Goal: Transaction & Acquisition: Complete application form

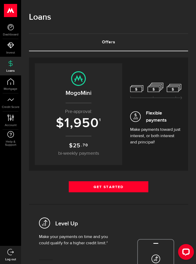
click at [131, 188] on link "Get Started" at bounding box center [108, 187] width 79 height 11
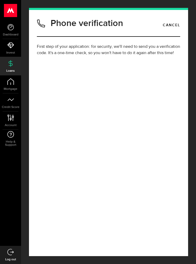
type input "(403) 333-9791"
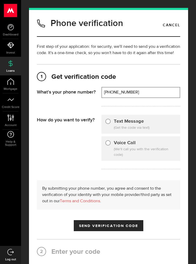
click at [155, 124] on div "Text Message (Get the code via text)" at bounding box center [140, 124] width 79 height 19
click at [108, 118] on input "Text Message" at bounding box center [107, 120] width 5 height 5
radio input "true"
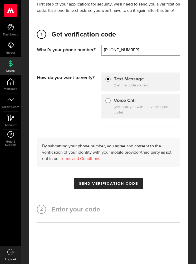
scroll to position [42, 0]
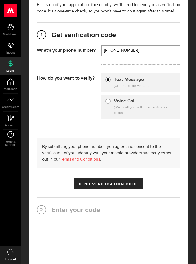
click at [136, 182] on button "Send Verification Code" at bounding box center [109, 184] width 70 height 11
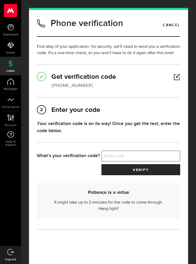
click at [140, 154] on label "Enter code" at bounding box center [140, 156] width 79 height 11
click at [140, 154] on input "Enter code" at bounding box center [140, 156] width 79 height 11
type input "58305"
click at [162, 171] on button "verify" at bounding box center [140, 169] width 79 height 11
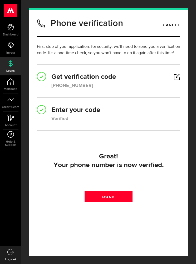
click at [122, 198] on link "Done" at bounding box center [108, 197] width 48 height 11
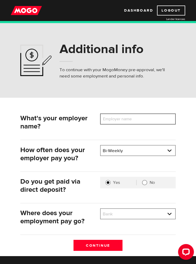
click at [155, 119] on input "Employer name" at bounding box center [138, 119] width 76 height 11
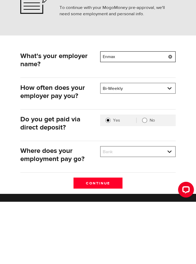
type input "Enmax"
click at [170, 209] on select "Bank BMO / Bank of Montreal CIBC / Canadian Imperial Bank of Commerce CWB / Can…" at bounding box center [137, 214] width 74 height 11
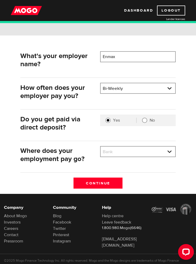
select select "4"
click at [115, 184] on input "Continue" at bounding box center [97, 183] width 49 height 11
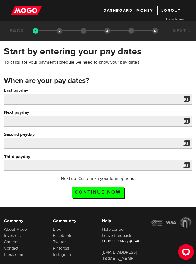
click at [187, 98] on span at bounding box center [185, 100] width 8 height 8
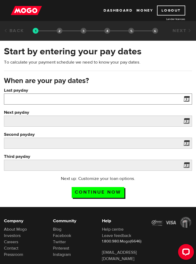
click at [176, 100] on input "Last payday" at bounding box center [98, 99] width 188 height 11
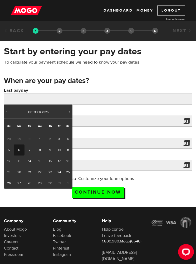
click at [50, 139] on link "2" at bounding box center [50, 139] width 10 height 11
type input "[DATE]"
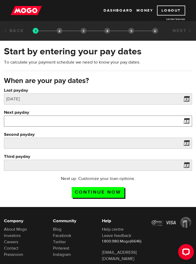
click at [178, 120] on input "Next payday" at bounding box center [98, 121] width 188 height 11
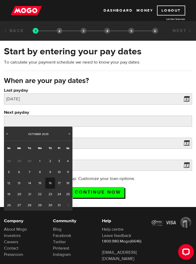
click at [50, 182] on link "16" at bounding box center [50, 183] width 10 height 11
type input "[DATE]"
type input "2025/11/13"
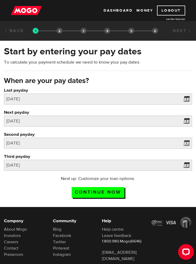
click at [187, 144] on span at bounding box center [185, 144] width 8 height 8
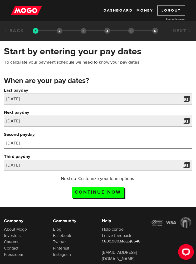
click at [156, 144] on input "2025/10/30" at bounding box center [98, 143] width 188 height 11
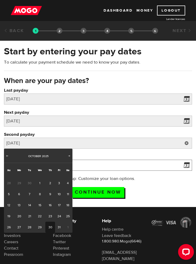
click at [172, 165] on input "2025/11/13" at bounding box center [98, 165] width 188 height 11
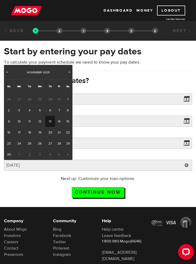
click at [163, 80] on h3 "When are your pay dates?" at bounding box center [98, 81] width 188 height 8
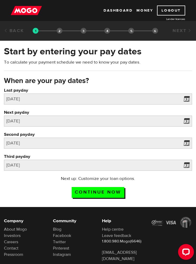
click at [119, 191] on input "Continue now" at bounding box center [98, 192] width 53 height 11
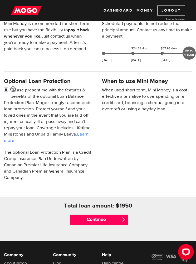
scroll to position [151, 0]
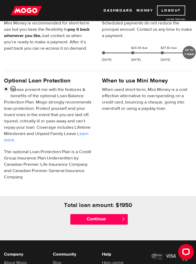
click at [120, 219] on input "Continue" at bounding box center [98, 219] width 57 height 11
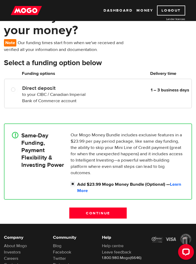
scroll to position [39, 0]
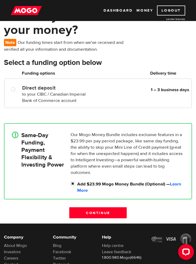
click at [62, 91] on label "Direct deposit" at bounding box center [55, 88] width 67 height 6
click at [18, 91] on input "Direct deposit" at bounding box center [14, 90] width 7 height 7
radio input "true"
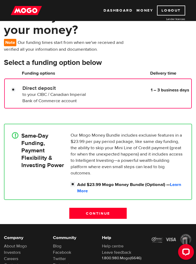
click at [75, 185] on input "Add $23.99 Mogo Money Bundle (Optional) — Learn More" at bounding box center [74, 185] width 7 height 7
checkbox input "false"
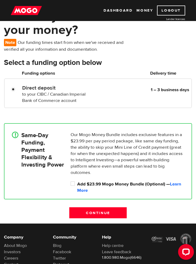
click at [9, 95] on div "Direct deposit to your CIBC / Canadian Imperial Bank of Commerce account Delive…" at bounding box center [97, 93] width 187 height 21
radio input "true"
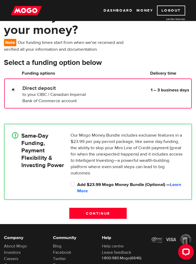
click at [13, 88] on input "Direct deposit" at bounding box center [14, 90] width 7 height 7
click at [14, 108] on div "Direct deposit to your CIBC / Canadian Imperial Bank of Commerce account Delive…" at bounding box center [97, 94] width 187 height 30
click at [13, 88] on input "Direct deposit" at bounding box center [14, 90] width 7 height 7
click at [123, 212] on input "Continue" at bounding box center [97, 213] width 57 height 11
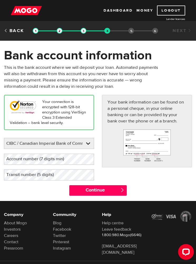
click at [66, 142] on select "BMO / Bank of Montreal CIBC / Canadian Imperial Bank of Commerce CWB / Canadian…" at bounding box center [48, 143] width 89 height 11
click at [70, 159] on label "Account number (7 digits min)" at bounding box center [39, 159] width 71 height 11
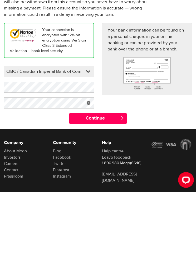
click at [93, 170] on link at bounding box center [88, 175] width 11 height 11
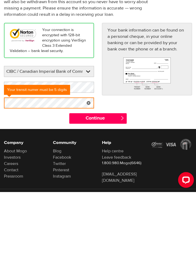
click at [118, 185] on input "Continue" at bounding box center [97, 190] width 57 height 11
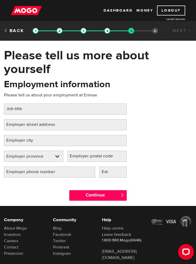
click at [16, 109] on label "Job title" at bounding box center [18, 109] width 29 height 11
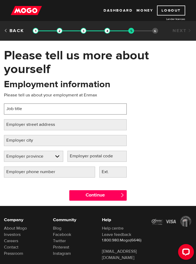
click at [16, 109] on input "Job title" at bounding box center [65, 109] width 123 height 11
type input "C"
type input "Payment Support Advisor"
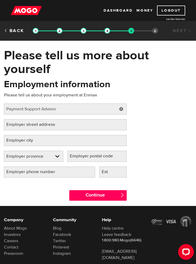
click at [16, 124] on label "Employer street address" at bounding box center [35, 124] width 62 height 11
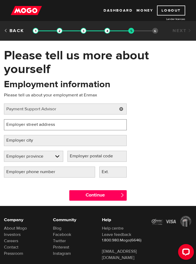
click at [16, 124] on input "Employer street address" at bounding box center [65, 124] width 123 height 11
type input "141 50 ave se"
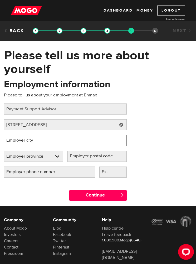
click at [91, 141] on input "Employer city" at bounding box center [65, 140] width 123 height 11
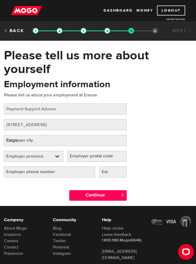
type input "Calgary"
select select "AB"
type input "Calgary"
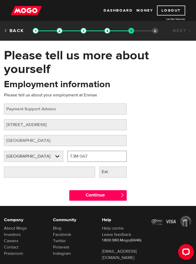
click at [114, 154] on input "T3M 0A7" at bounding box center [96, 156] width 59 height 11
type input "T"
type input "T2g4s7"
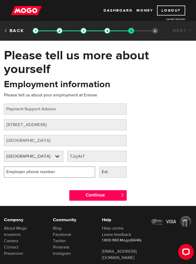
click at [84, 172] on input "Employer phone number" at bounding box center [49, 172] width 91 height 11
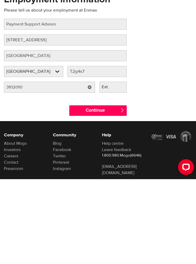
scroll to position [33, 0]
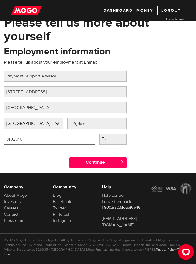
type input "3102010"
click at [113, 164] on input "Continue" at bounding box center [97, 163] width 57 height 11
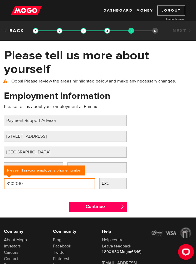
click at [45, 184] on input "3102010" at bounding box center [49, 183] width 91 height 11
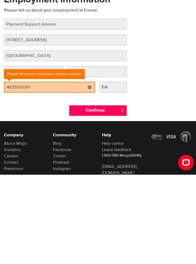
click at [119, 195] on input "Continue" at bounding box center [97, 200] width 57 height 11
type input "(403) 310-2010"
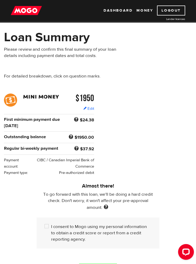
scroll to position [19, 0]
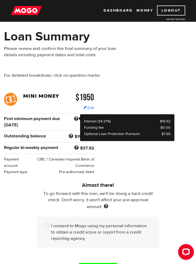
click at [77, 118] on span at bounding box center [76, 119] width 7 height 7
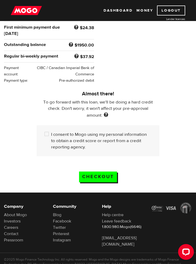
scroll to position [110, 0]
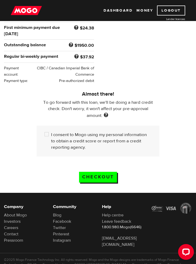
click at [48, 134] on input "I consent to Mogo using my personal information to obtain a credit score or rep…" at bounding box center [47, 135] width 7 height 7
checkbox input "true"
click at [109, 174] on input "Checkout" at bounding box center [98, 177] width 38 height 11
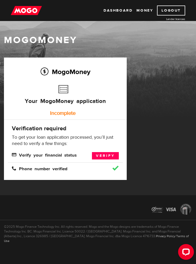
click at [109, 155] on link "Verify" at bounding box center [105, 155] width 27 height 7
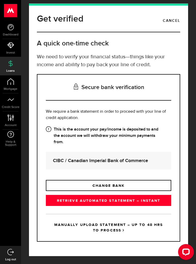
scroll to position [19, 0]
click at [106, 195] on link "RETRIEVE AUTOMATED STATEMENT – INSTANT" at bounding box center [108, 200] width 125 height 11
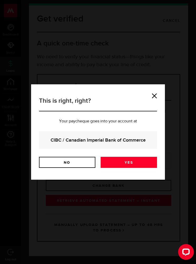
click at [144, 162] on link "Yes" at bounding box center [128, 162] width 56 height 11
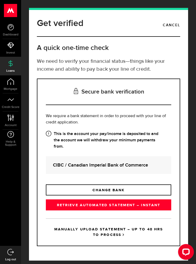
click at [160, 205] on link "RETRIEVE AUTOMATED STATEMENT – INSTANT" at bounding box center [108, 205] width 125 height 11
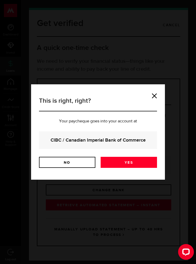
click at [149, 164] on link "Yes" at bounding box center [128, 162] width 56 height 11
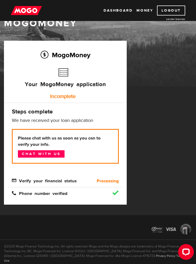
scroll to position [17, 0]
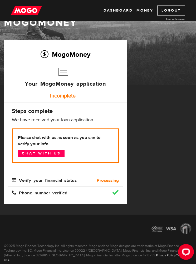
click at [37, 155] on link "Chat with us" at bounding box center [41, 153] width 47 height 7
